Goal: Information Seeking & Learning: Learn about a topic

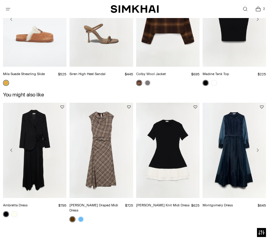
scroll to position [803, 0]
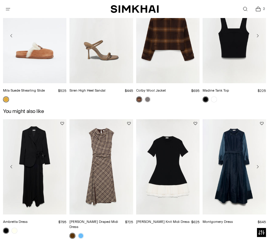
click at [147, 93] on link "Colby Wool Jacket" at bounding box center [151, 90] width 30 height 4
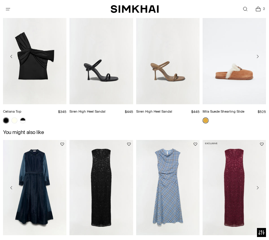
scroll to position [836, 0]
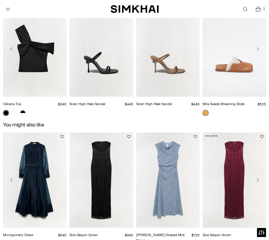
click at [106, 102] on link "Siren High Heel Sandal" at bounding box center [88, 104] width 36 height 4
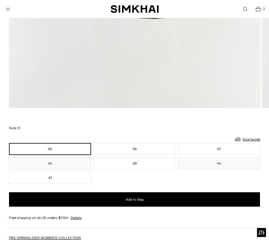
scroll to position [336, 0]
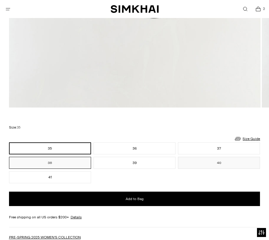
click at [82, 166] on button "38" at bounding box center [50, 163] width 82 height 12
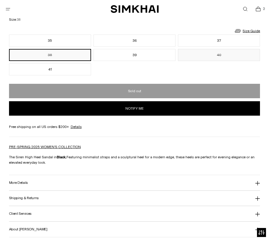
scroll to position [447, 0]
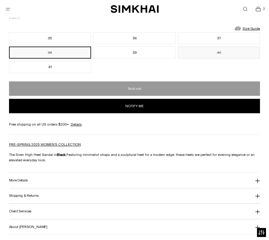
click at [75, 179] on button "More Details" at bounding box center [135, 180] width 252 height 15
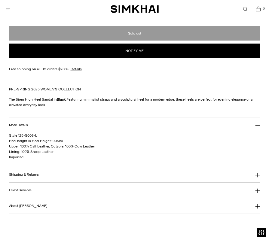
scroll to position [520, 0]
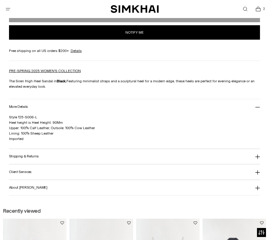
click at [71, 170] on button "Client Services" at bounding box center [135, 172] width 252 height 15
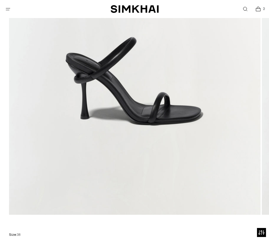
scroll to position [106, 0]
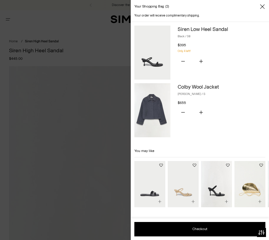
click at [119, 20] on div at bounding box center [134, 120] width 269 height 240
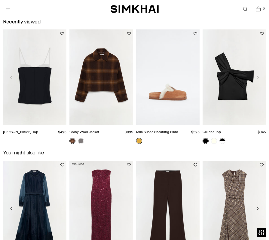
scroll to position [882, 0]
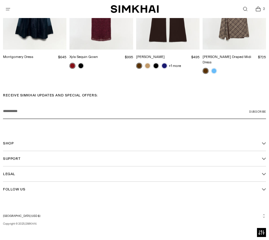
click at [37, 154] on button "Support" at bounding box center [134, 158] width 263 height 15
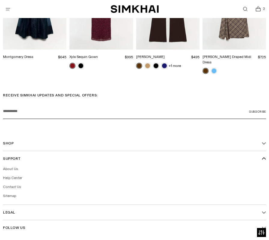
click at [24, 141] on button "Shop" at bounding box center [134, 143] width 263 height 15
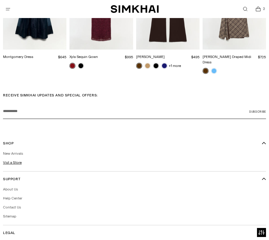
click at [15, 161] on link "Vist a Store" at bounding box center [12, 163] width 19 height 4
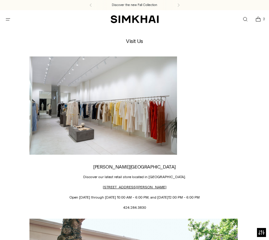
click at [8, 19] on button "Open menu modal" at bounding box center [8, 19] width 12 height 12
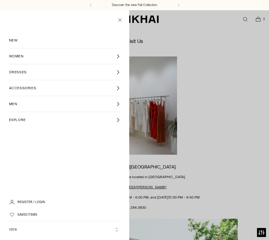
click at [12, 42] on span "NEW" at bounding box center [13, 40] width 9 height 5
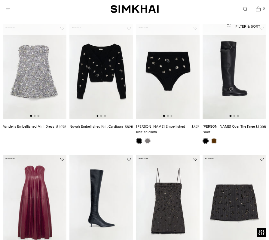
scroll to position [173, 0]
